Goal: Information Seeking & Learning: Learn about a topic

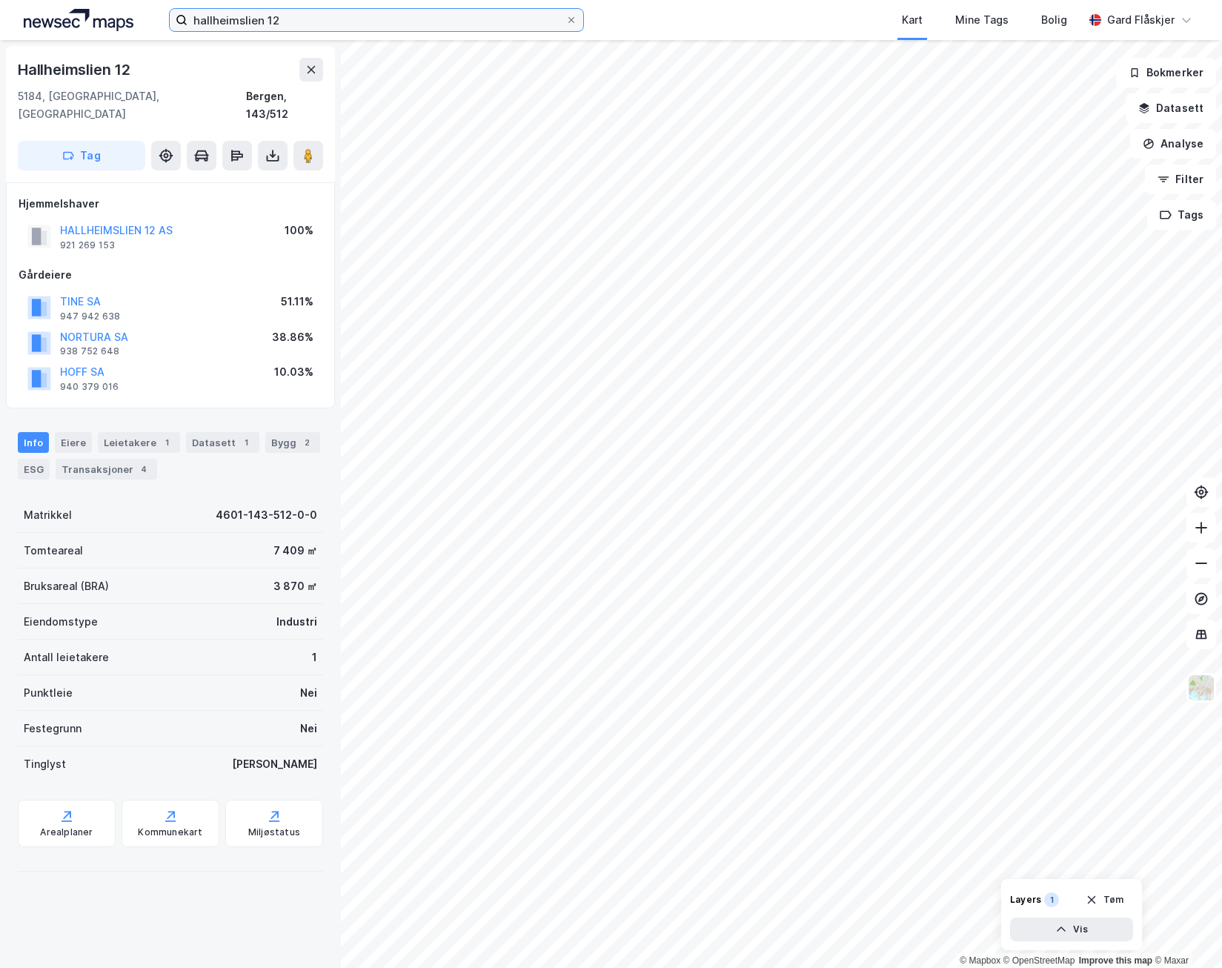
click at [302, 15] on input "hallheimslien 12" at bounding box center [377, 20] width 378 height 22
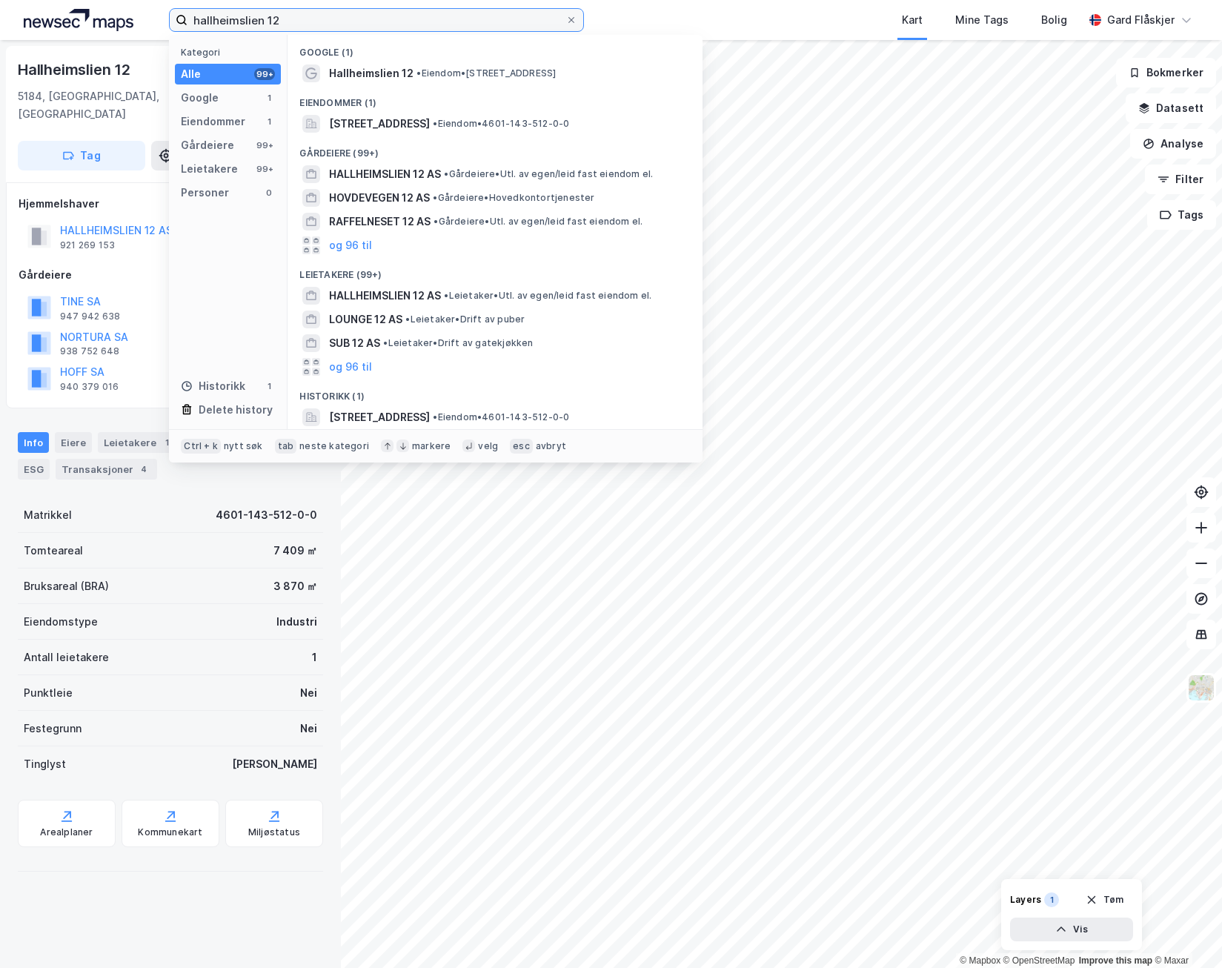
click at [302, 15] on input "hallheimslien 12" at bounding box center [377, 20] width 378 height 22
paste input "[STREET_ADDRESS]"
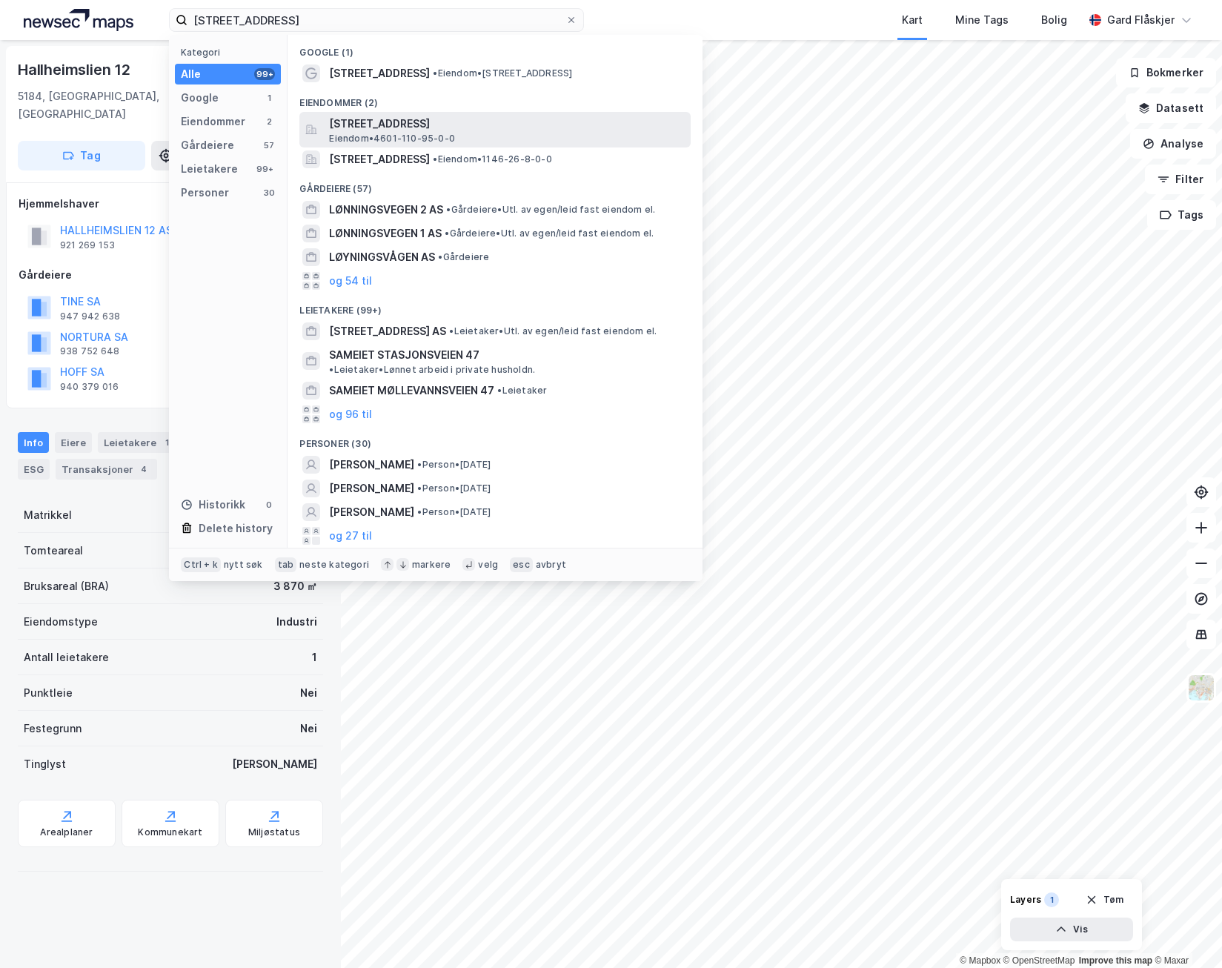
click at [440, 129] on span "[STREET_ADDRESS]" at bounding box center [507, 124] width 356 height 18
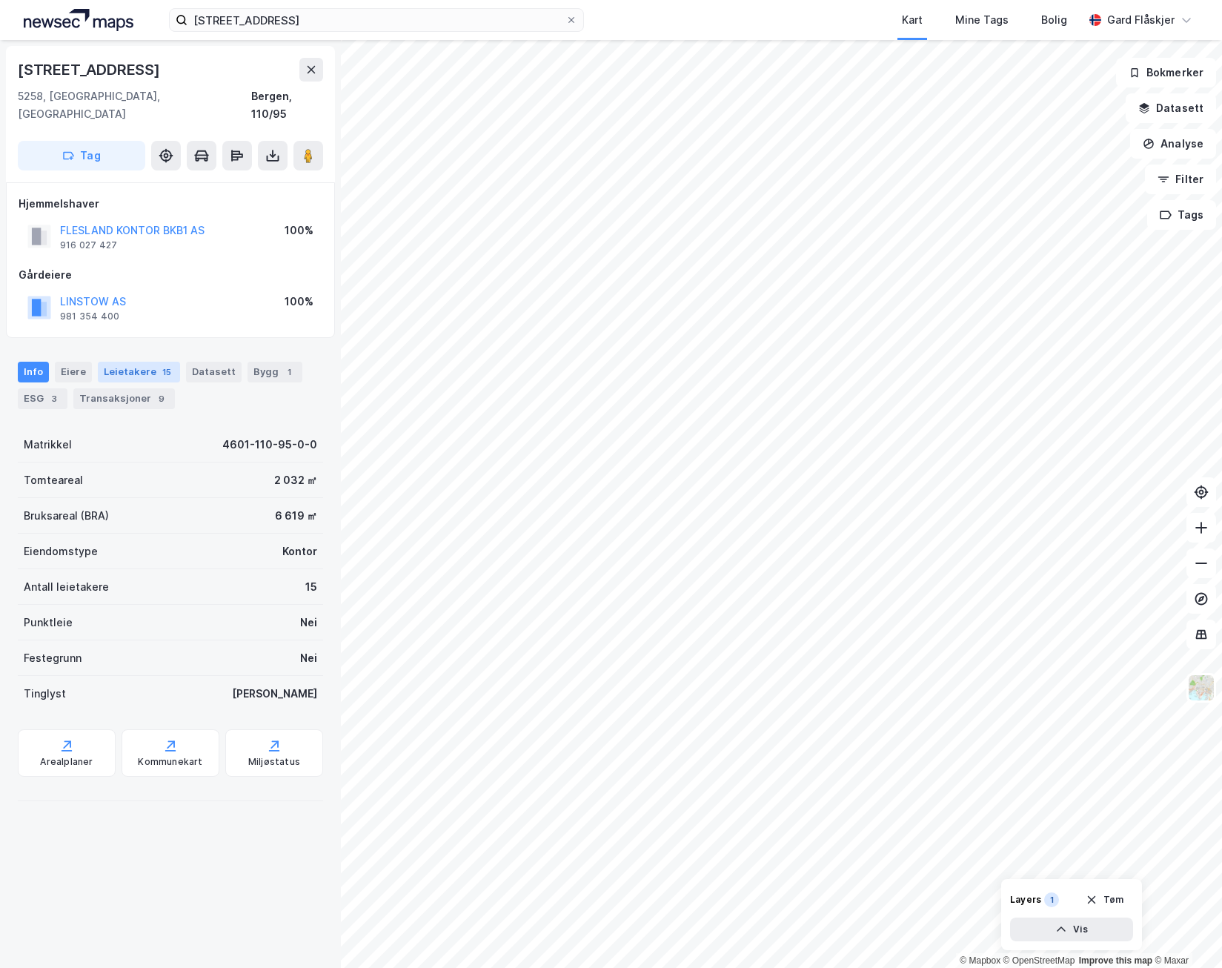
click at [133, 362] on div "Leietakere 15" at bounding box center [139, 372] width 82 height 21
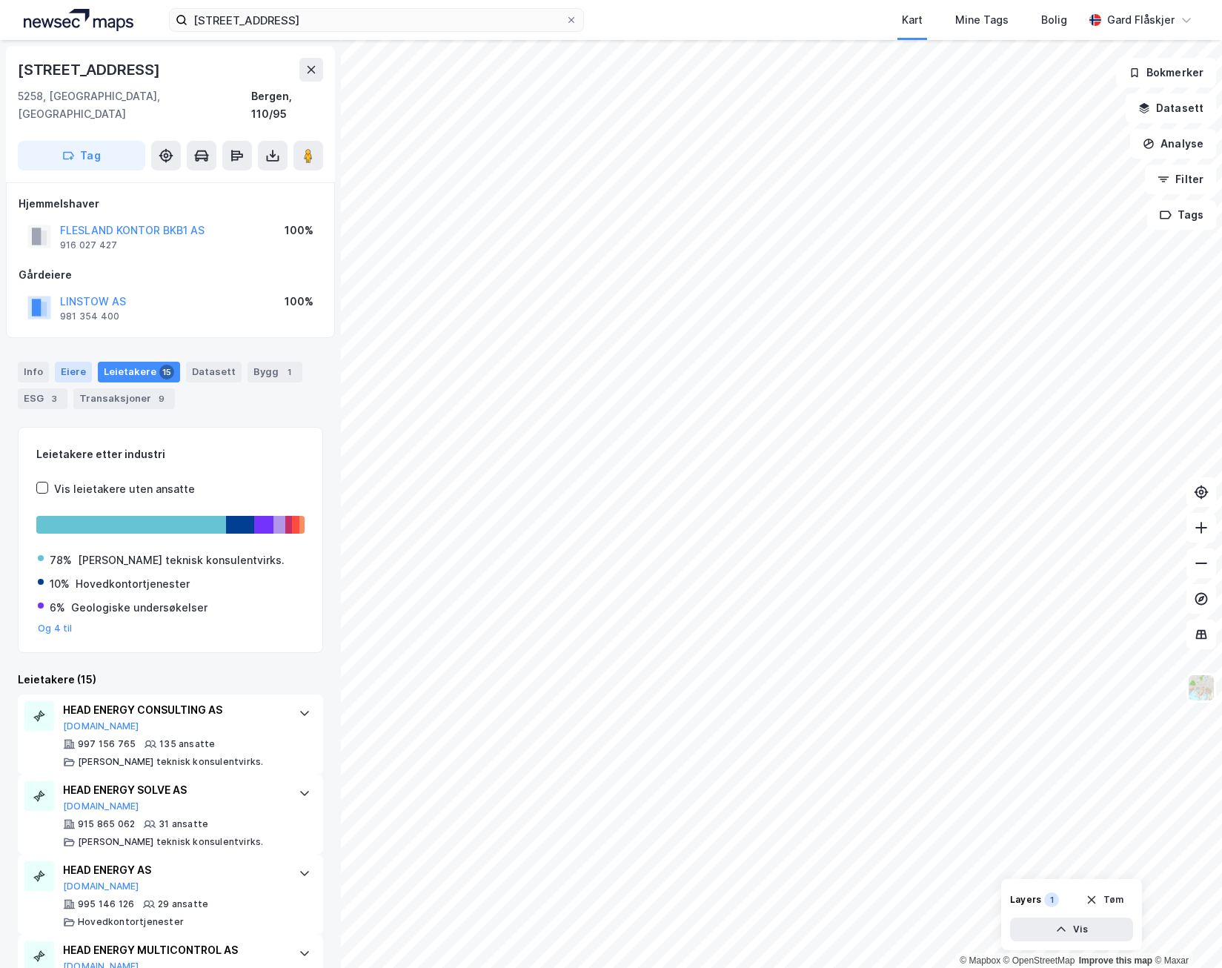
click at [76, 362] on div "Eiere" at bounding box center [73, 372] width 37 height 21
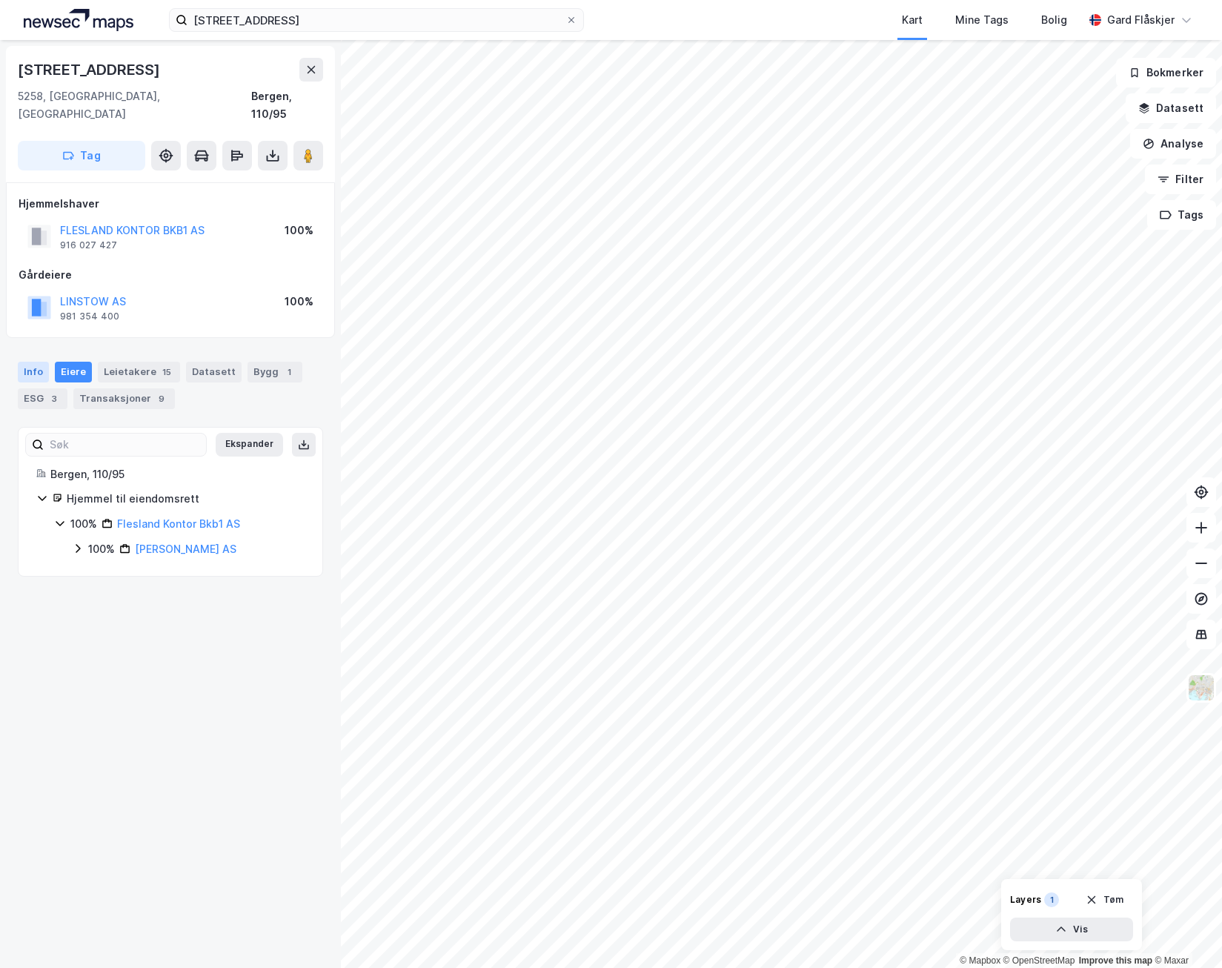
click at [26, 362] on div "Info" at bounding box center [33, 372] width 31 height 21
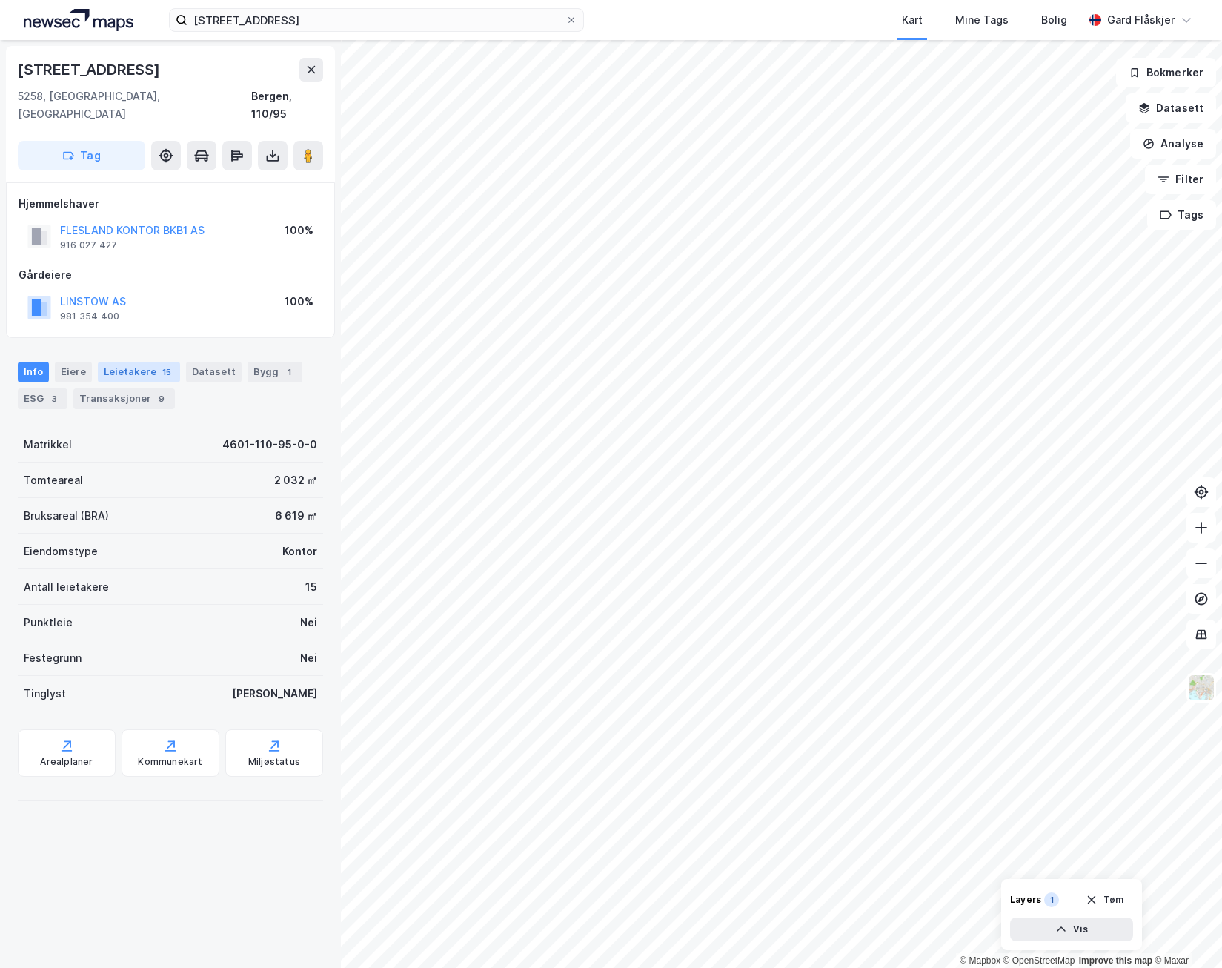
click at [127, 362] on div "Leietakere 15" at bounding box center [139, 372] width 82 height 21
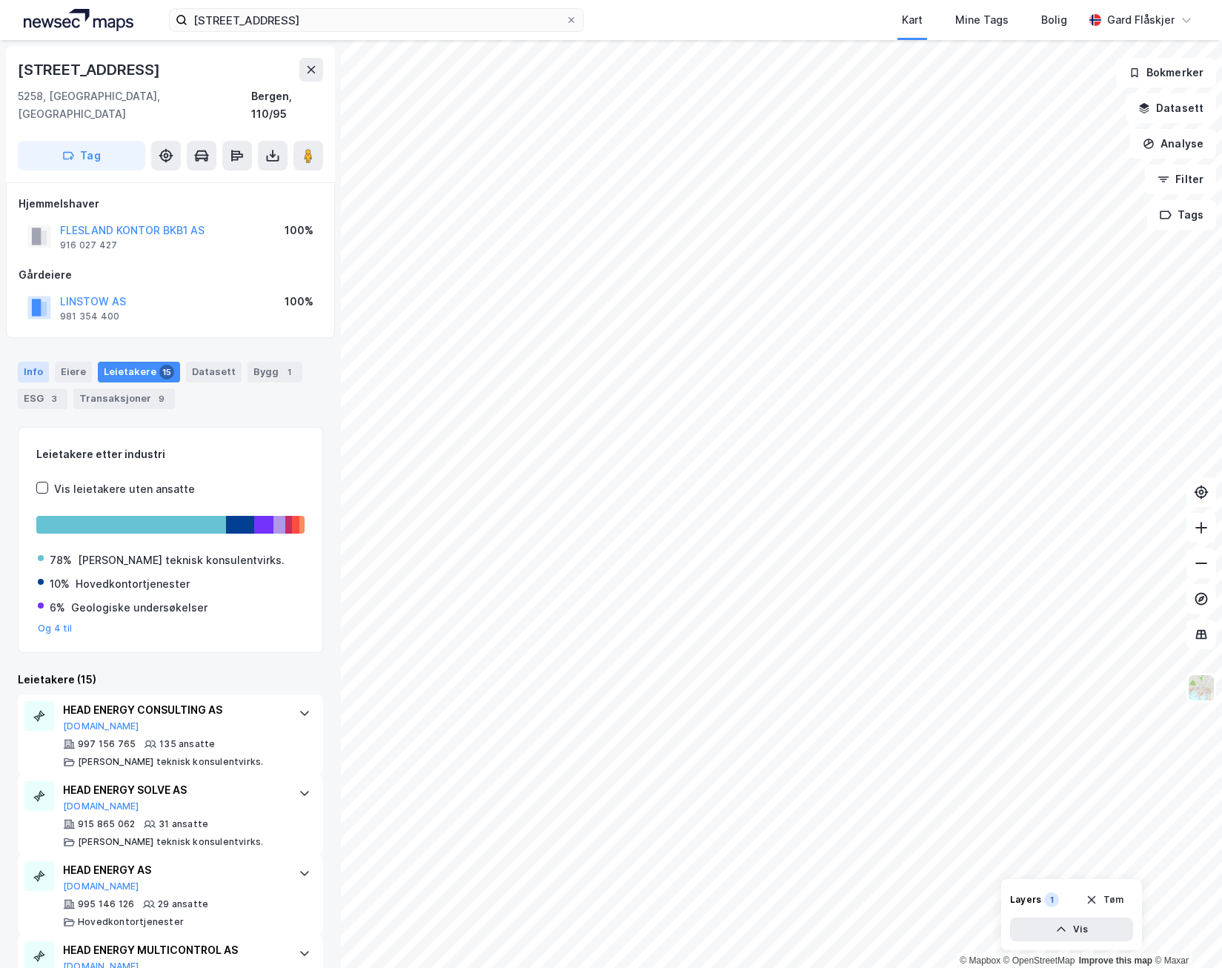
click at [21, 362] on div "Info" at bounding box center [33, 372] width 31 height 21
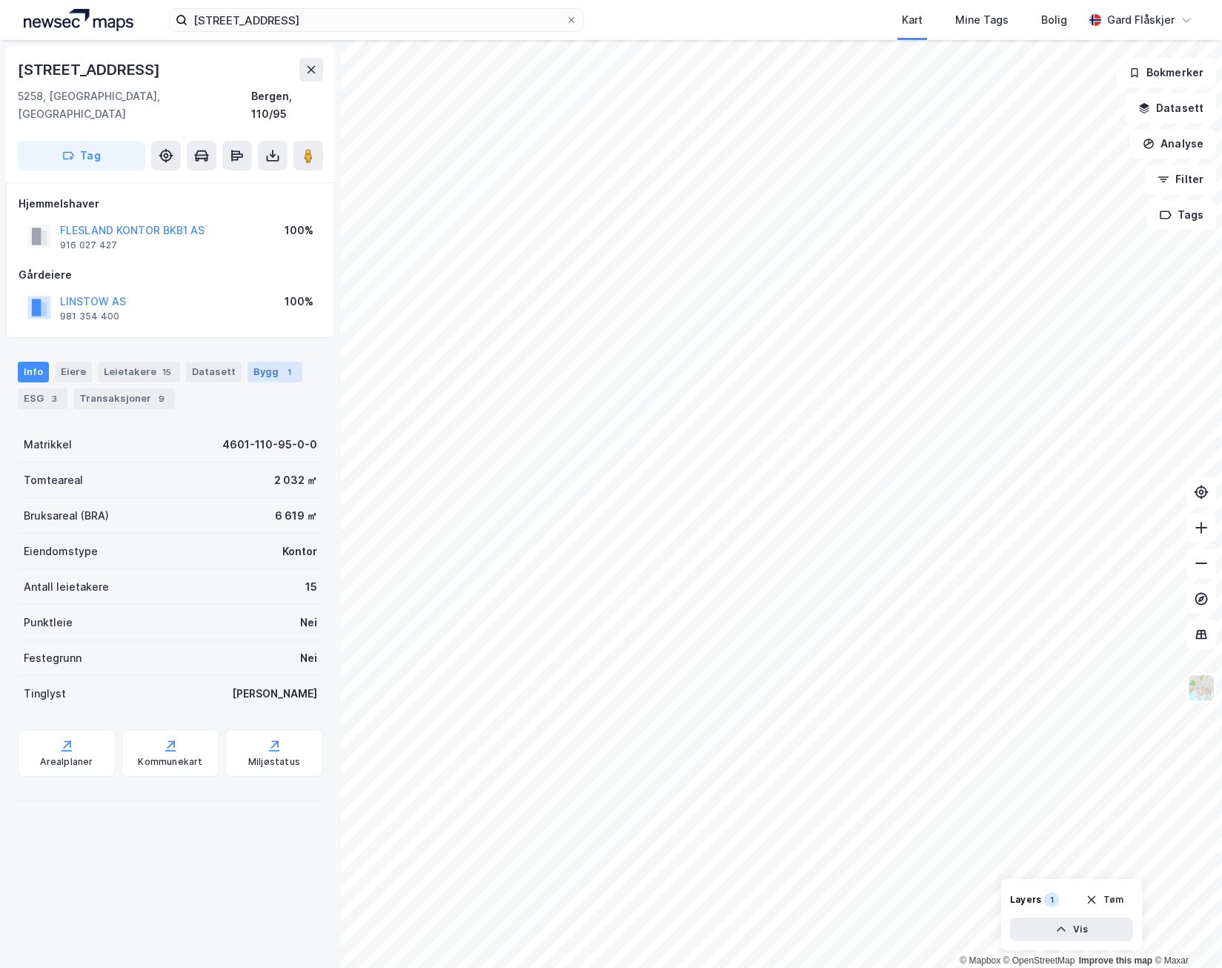
click at [265, 363] on div "Bygg 1" at bounding box center [275, 372] width 55 height 21
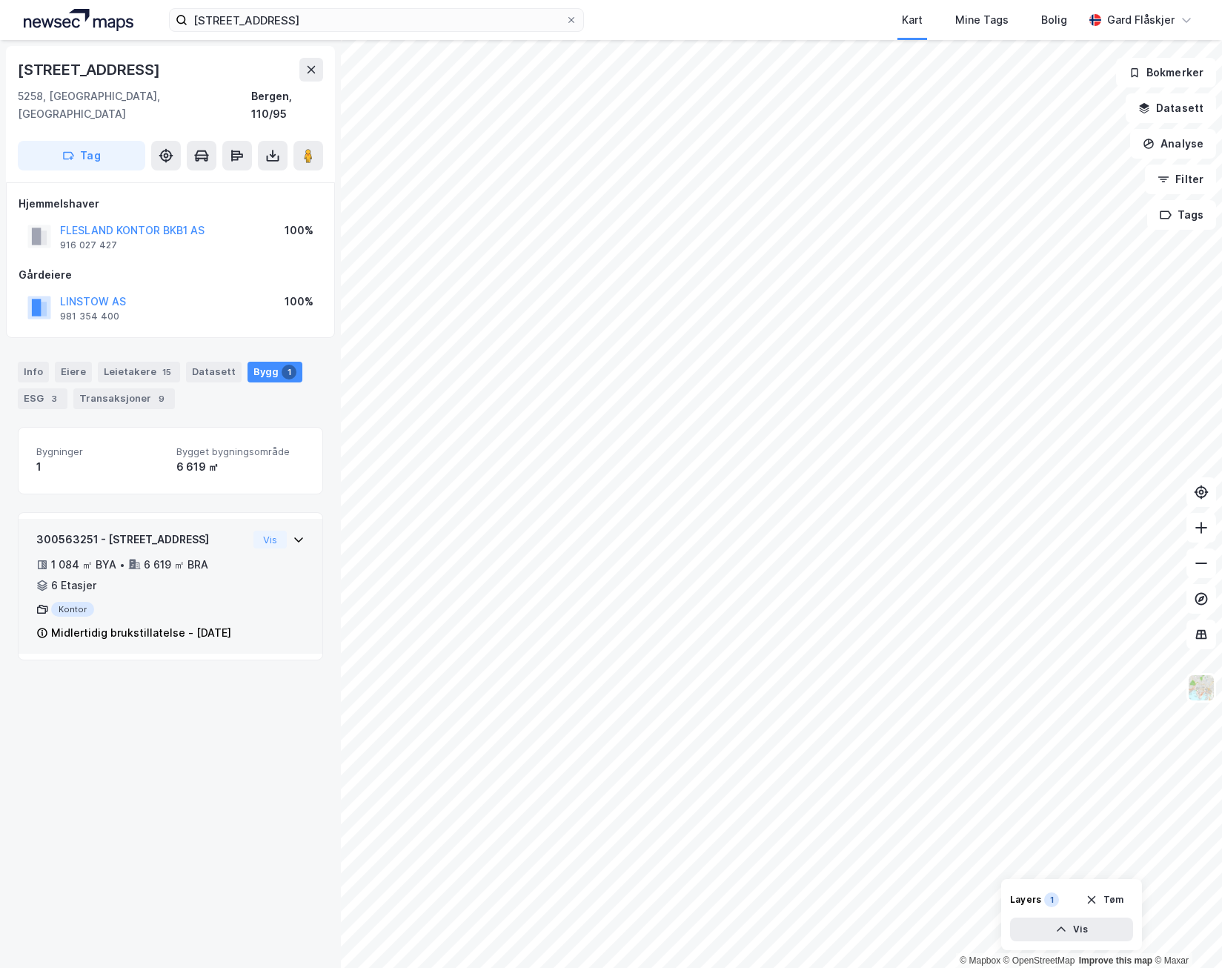
click at [294, 537] on icon at bounding box center [298, 539] width 9 height 5
click at [328, 26] on input "[STREET_ADDRESS]" at bounding box center [377, 20] width 378 height 22
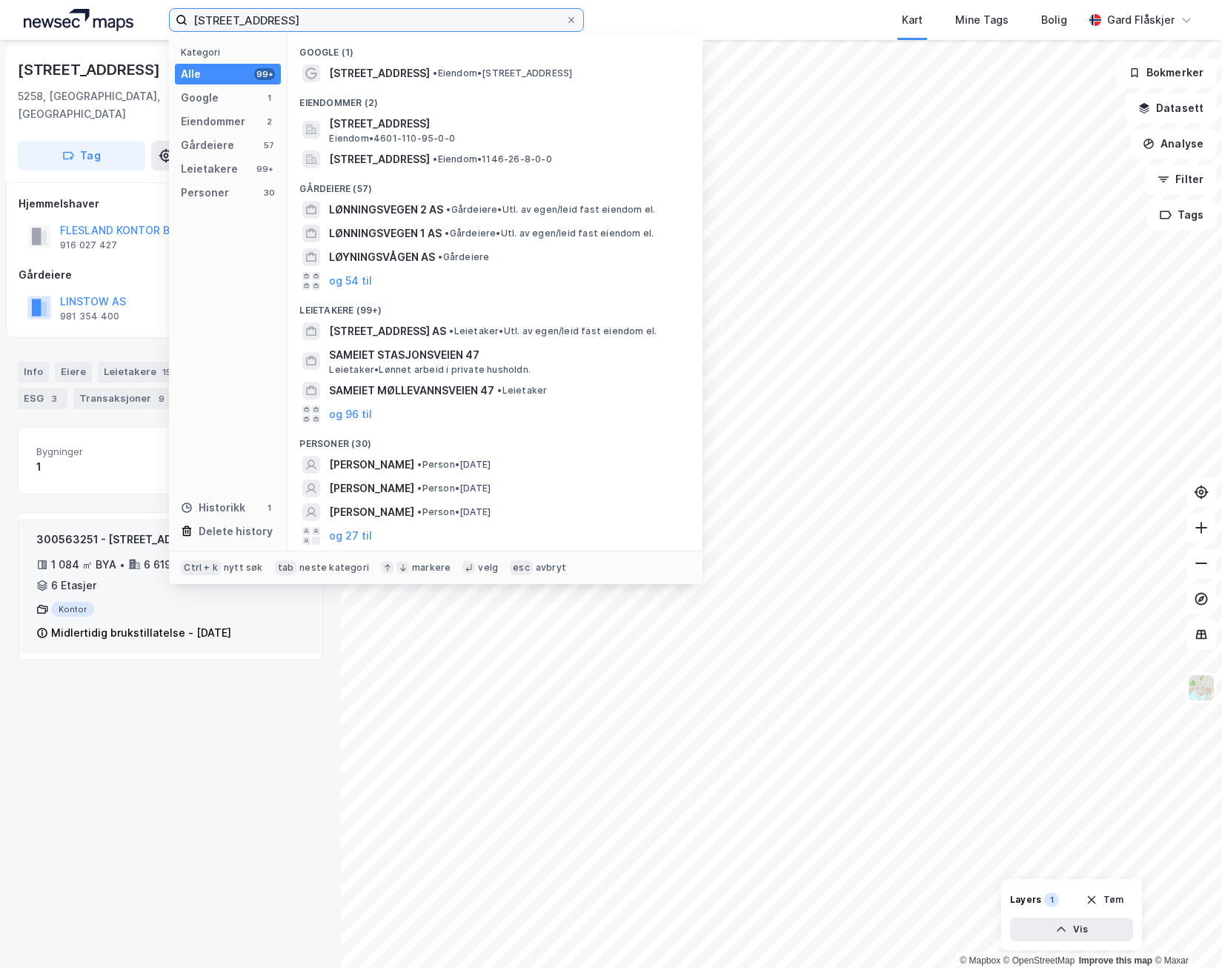
click at [328, 26] on input "[STREET_ADDRESS]" at bounding box center [377, 20] width 378 height 22
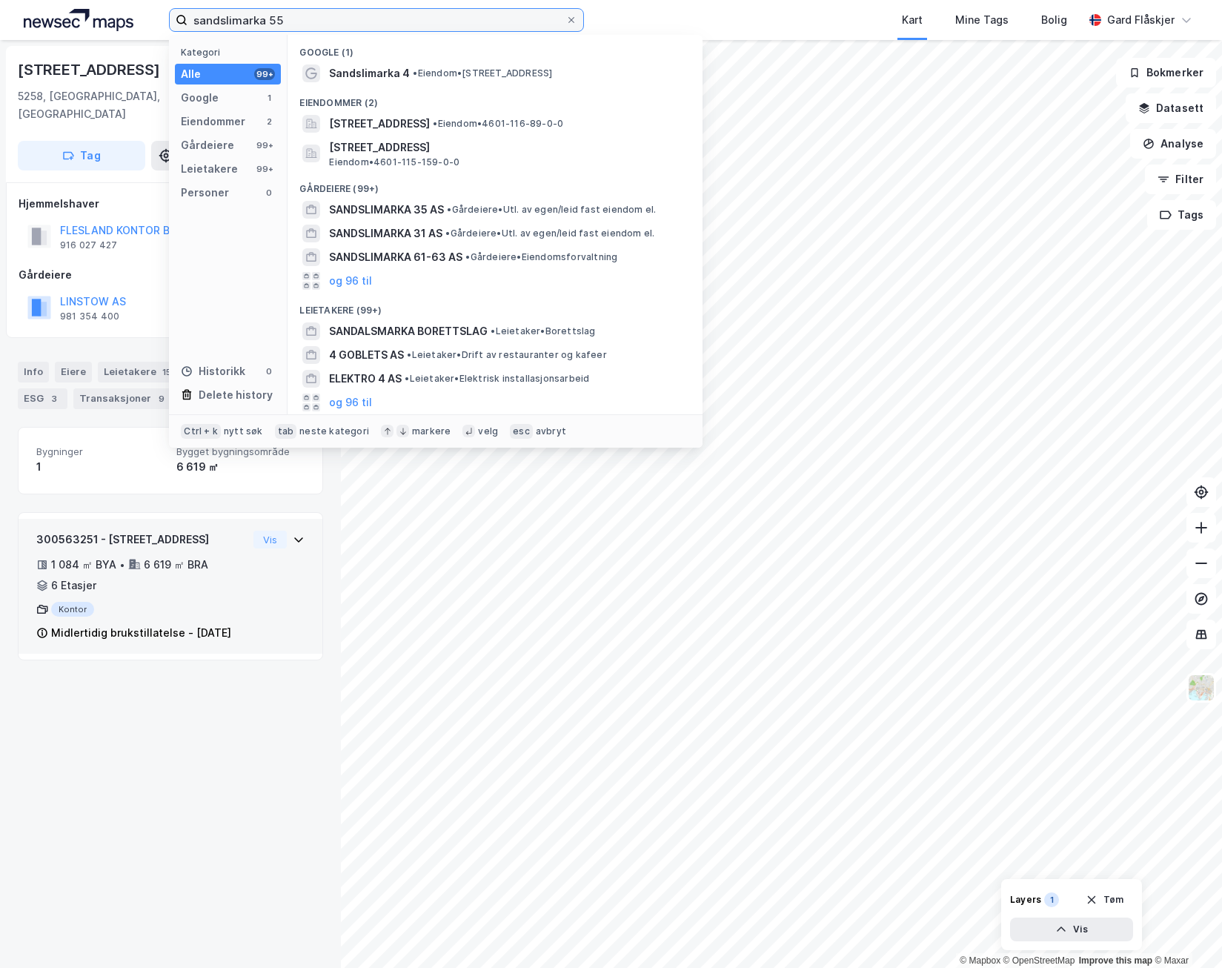
type input "sandslimarka 55"
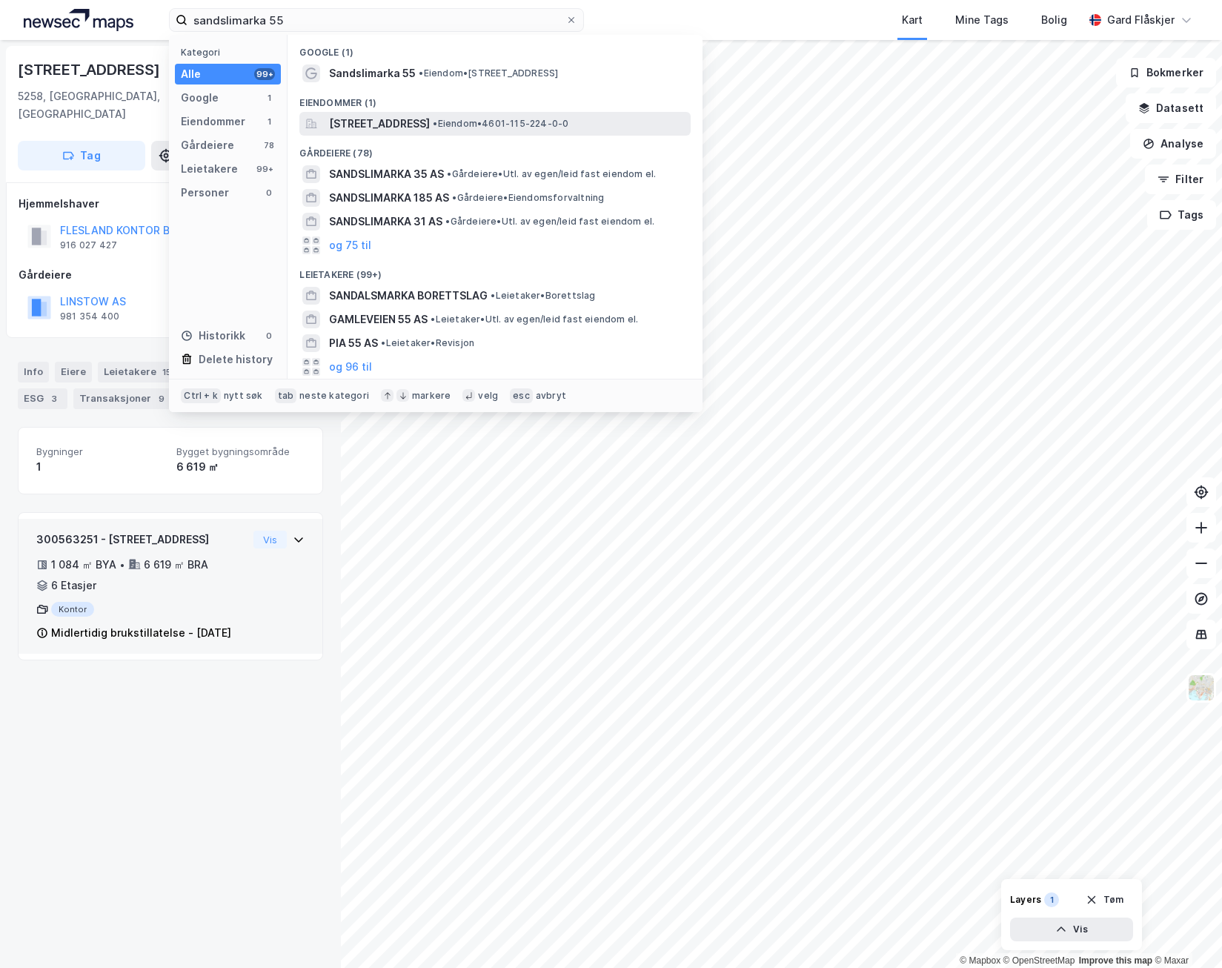
click at [430, 124] on span "[STREET_ADDRESS]" at bounding box center [379, 124] width 101 height 18
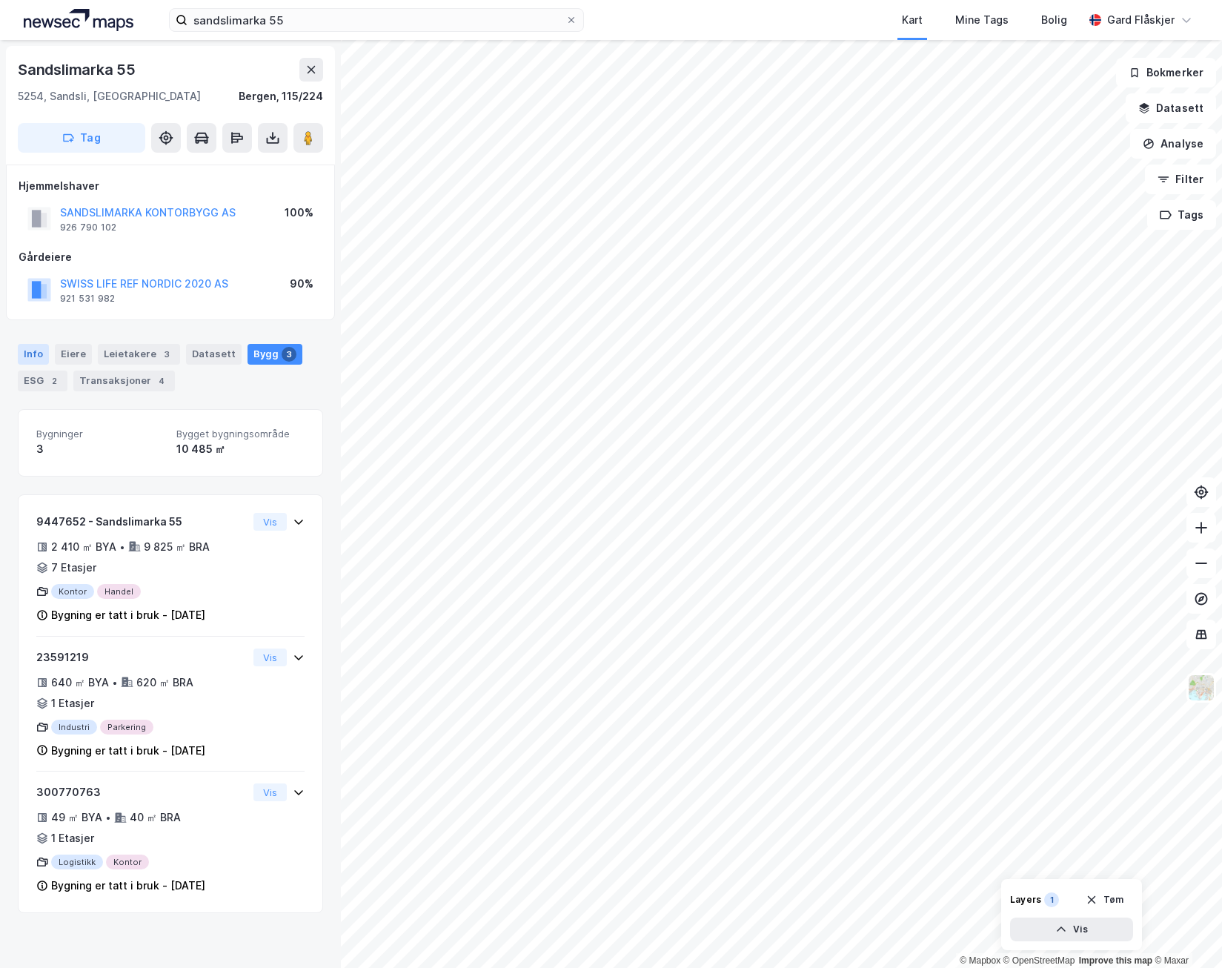
click at [25, 359] on div "Info" at bounding box center [33, 354] width 31 height 21
